Goal: Task Accomplishment & Management: Manage account settings

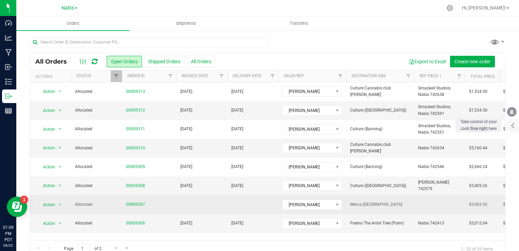
scroll to position [34, 0]
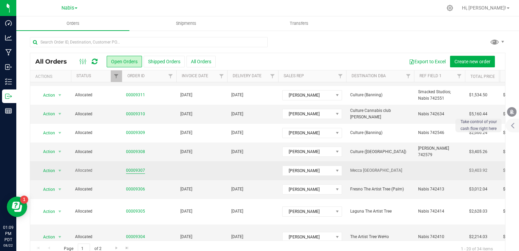
click at [137, 167] on link "00009307" at bounding box center [135, 170] width 19 height 6
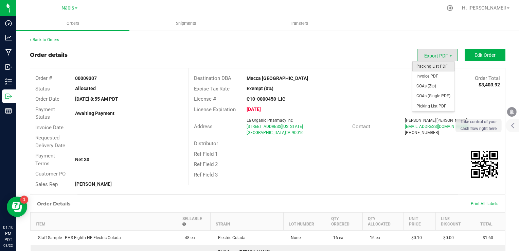
click at [431, 67] on span "Packing List PDF" at bounding box center [434, 67] width 42 height 10
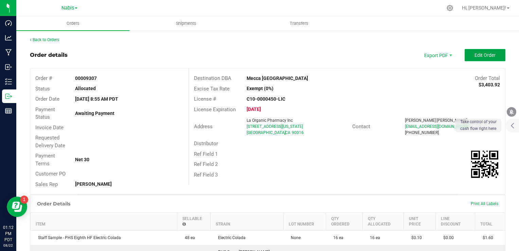
click at [484, 55] on span "Edit Order" at bounding box center [485, 54] width 21 height 5
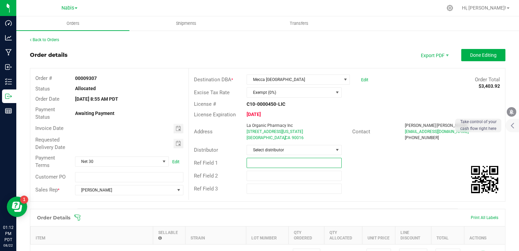
click at [253, 167] on input "text" at bounding box center [294, 163] width 95 height 10
paste input "742781"
click at [176, 127] on span "Toggle calendar" at bounding box center [178, 128] width 5 height 5
type input "Nabis 742781"
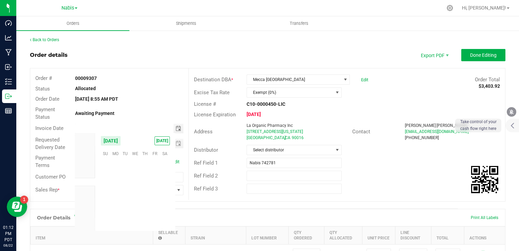
scroll to position [110161, 0]
type input "month/day/year"
click at [180, 126] on span "Toggle calendar" at bounding box center [179, 129] width 10 height 10
click at [137, 201] on span "27" at bounding box center [135, 206] width 10 height 11
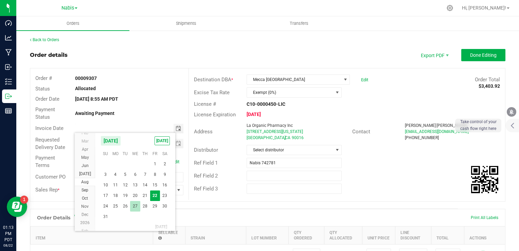
type input "[DATE]"
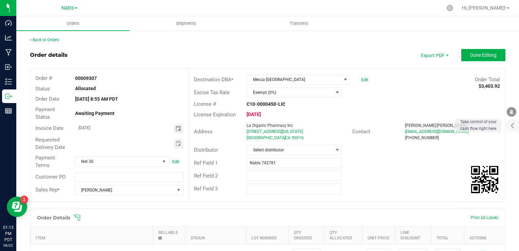
click at [180, 141] on span "Toggle calendar" at bounding box center [179, 144] width 10 height 10
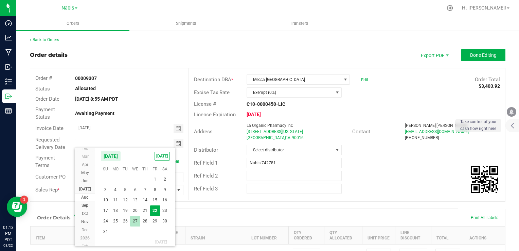
click at [137, 224] on span "27" at bounding box center [135, 221] width 10 height 11
type input "[DATE]"
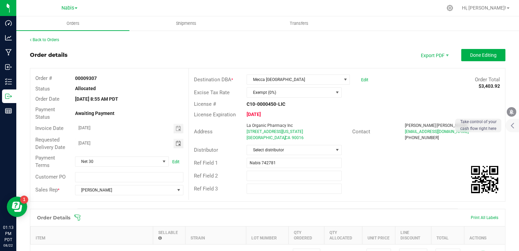
click at [366, 180] on div "Ref Field 2" at bounding box center [347, 175] width 316 height 13
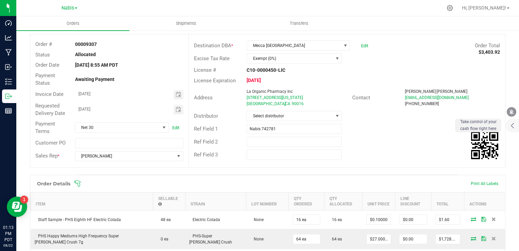
scroll to position [0, 0]
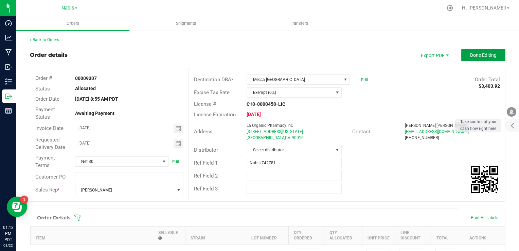
click at [487, 58] on button "Done Editing" at bounding box center [484, 55] width 44 height 12
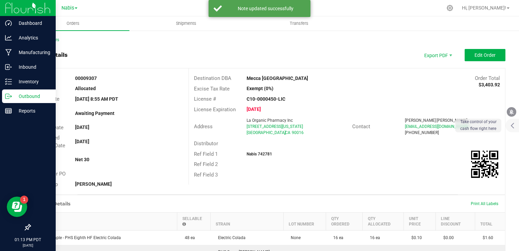
click at [30, 96] on p "Outbound" at bounding box center [32, 96] width 41 height 8
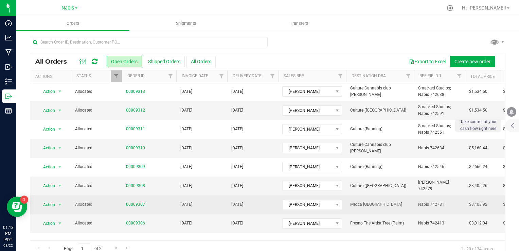
click at [177, 202] on td "[DATE]" at bounding box center [201, 204] width 51 height 19
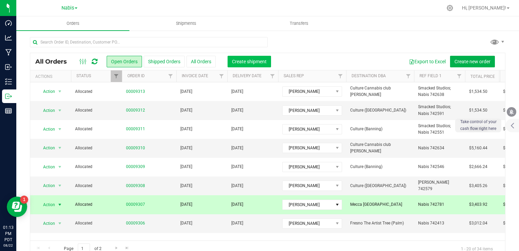
click at [257, 62] on span "Create shipment" at bounding box center [249, 61] width 35 height 5
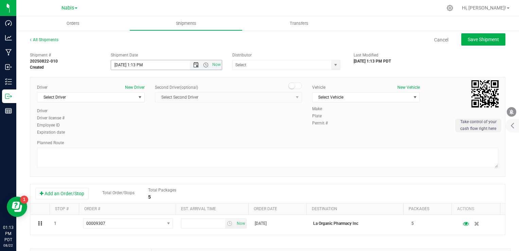
click at [193, 62] on span "Open the date view" at bounding box center [195, 64] width 5 height 5
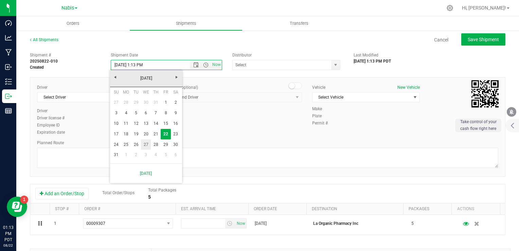
click at [149, 145] on link "27" at bounding box center [146, 144] width 10 height 11
type input "[DATE] 1:13 PM"
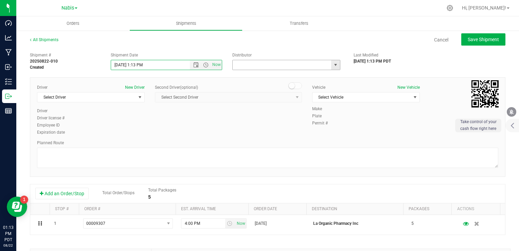
click at [271, 67] on input "text" at bounding box center [281, 65] width 96 height 10
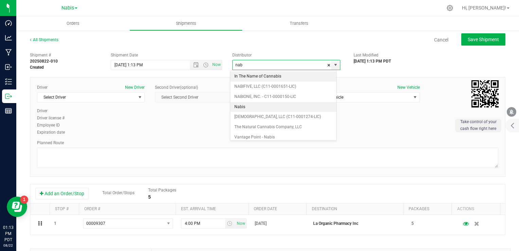
click at [242, 105] on li "Nabis" at bounding box center [283, 107] width 106 height 10
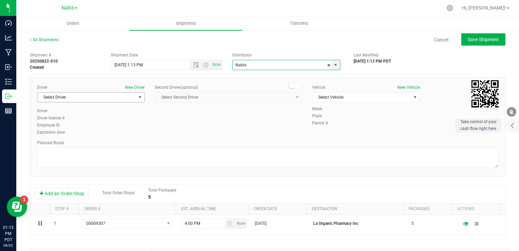
type input "Nabis"
click at [119, 97] on span "Select Driver" at bounding box center [86, 97] width 99 height 10
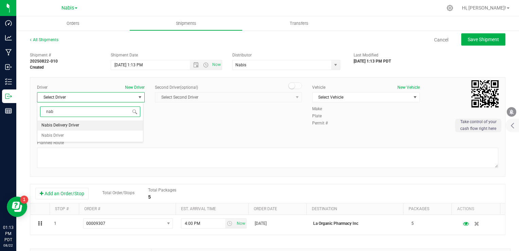
click at [88, 123] on li "Nabis Delivery Driver" at bounding box center [90, 125] width 106 height 10
type input "nab"
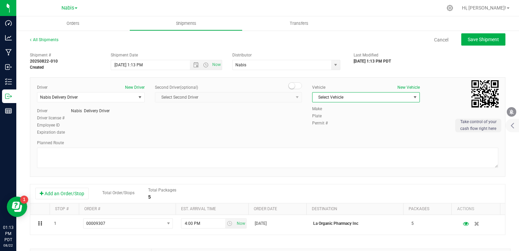
click at [331, 97] on span "Select Vehicle" at bounding box center [362, 97] width 99 height 10
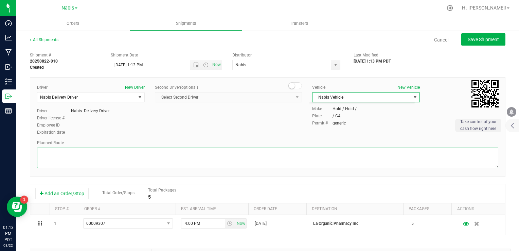
click at [211, 157] on textarea at bounding box center [268, 157] width 462 height 20
type textarea "Google Maps"
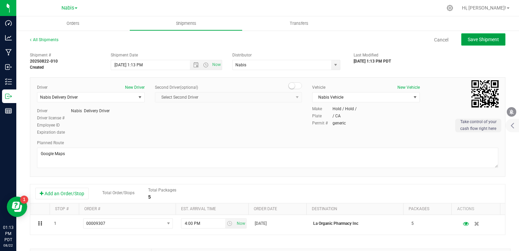
click at [481, 38] on span "Save Shipment" at bounding box center [483, 39] width 31 height 5
type input "[DATE] 8:13 PM"
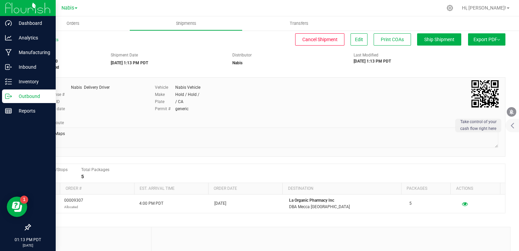
click at [17, 97] on p "Outbound" at bounding box center [32, 96] width 41 height 8
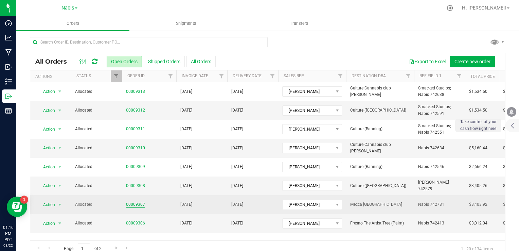
click at [141, 205] on link "00009307" at bounding box center [135, 204] width 19 height 6
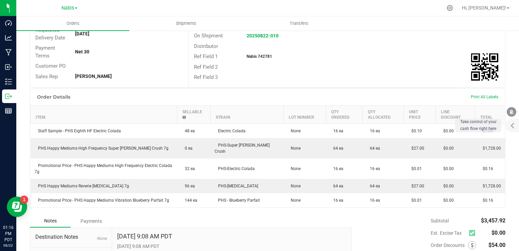
scroll to position [164, 0]
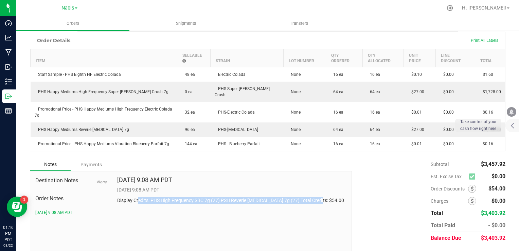
drag, startPoint x: 138, startPoint y: 180, endPoint x: 340, endPoint y: 185, distance: 202.6
click at [340, 197] on p "Display Credits: PHS High Frequency SBC 7g (27) PSH Reverie [MEDICAL_DATA] 7g (…" at bounding box center [232, 200] width 230 height 7
drag, startPoint x: 340, startPoint y: 185, endPoint x: 301, endPoint y: 194, distance: 40.2
click at [301, 194] on div "[DATE] 9:08 AM PDT [DATE] 9:08 AM PDT Display Credits: PHS High Frequency SBC 7…" at bounding box center [232, 216] width 240 height 91
click at [289, 176] on div "[DATE] 9:08 AM PDT [DATE] 9:08 AM PDT Display Credits: PHS High Frequency SBC 7…" at bounding box center [232, 190] width 230 height 28
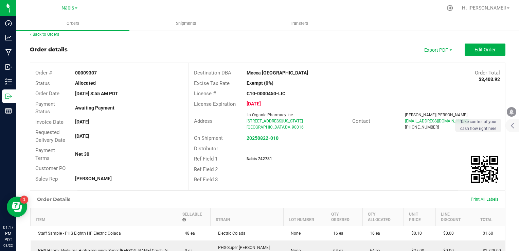
scroll to position [0, 0]
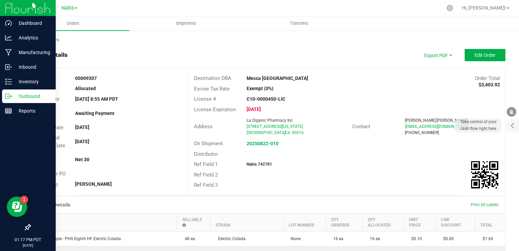
click at [24, 97] on p "Outbound" at bounding box center [32, 96] width 41 height 8
